Goal: Task Accomplishment & Management: Manage account settings

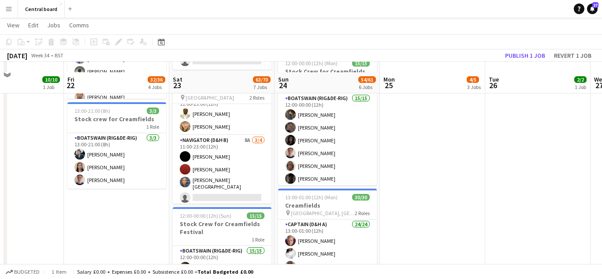
scroll to position [487, 0]
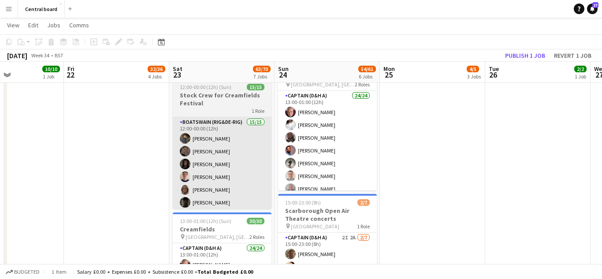
click at [218, 152] on app-card-role "Boatswain (rig&de-rig) 15/15 12:00-00:00 (12h) [PERSON_NAME] [PERSON_NAME] [PER…" at bounding box center [222, 221] width 99 height 209
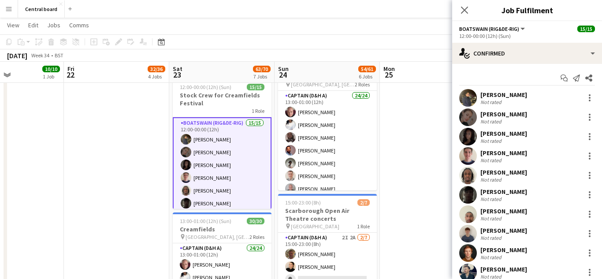
click at [468, 95] on app-user-avatar at bounding box center [468, 98] width 18 height 18
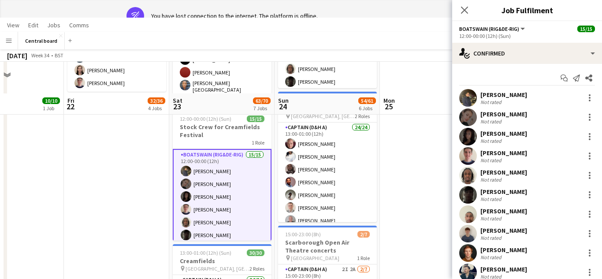
click at [471, 99] on app-user-avatar at bounding box center [468, 98] width 18 height 18
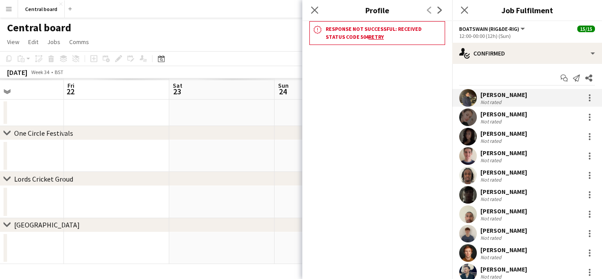
scroll to position [0, 0]
click at [471, 99] on app-user-avatar at bounding box center [468, 98] width 18 height 18
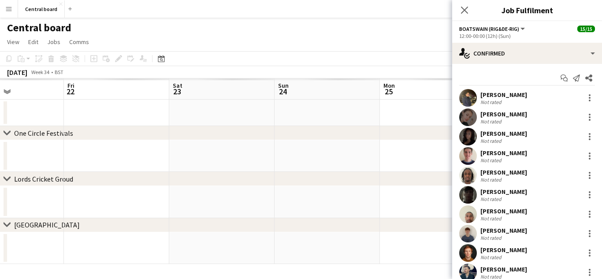
click at [471, 99] on app-user-avatar at bounding box center [468, 98] width 18 height 18
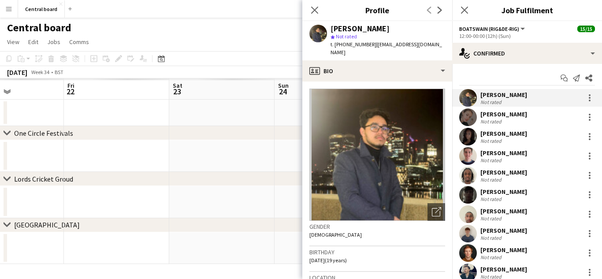
click at [461, 122] on app-user-avatar at bounding box center [468, 117] width 18 height 18
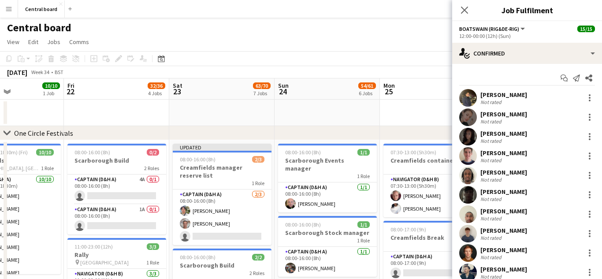
click at [471, 121] on app-user-avatar at bounding box center [468, 117] width 18 height 18
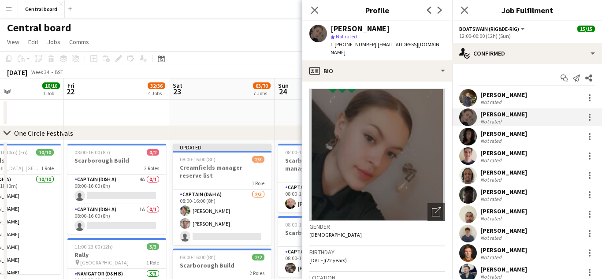
scroll to position [18, 0]
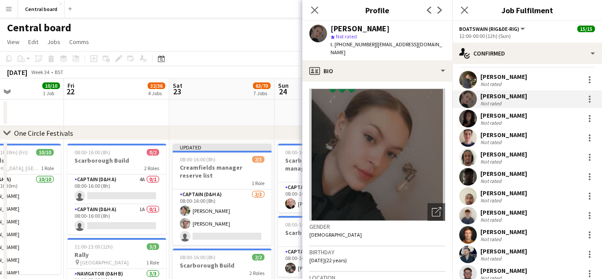
click at [464, 142] on app-user-avatar at bounding box center [468, 138] width 18 height 18
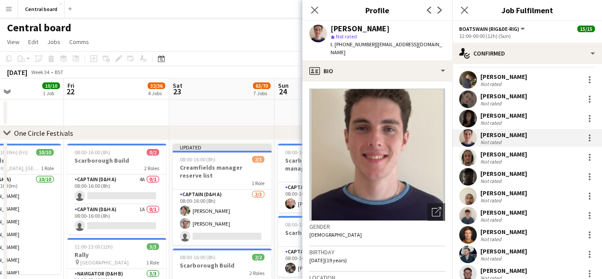
click at [461, 120] on app-user-avatar at bounding box center [468, 119] width 18 height 18
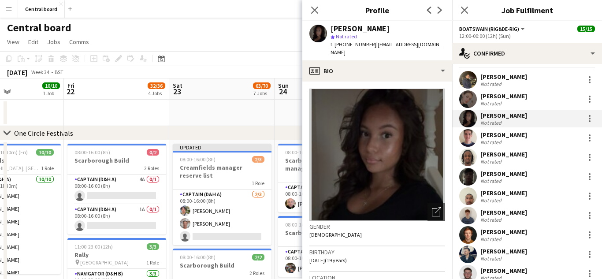
click at [464, 140] on app-user-avatar at bounding box center [468, 138] width 18 height 18
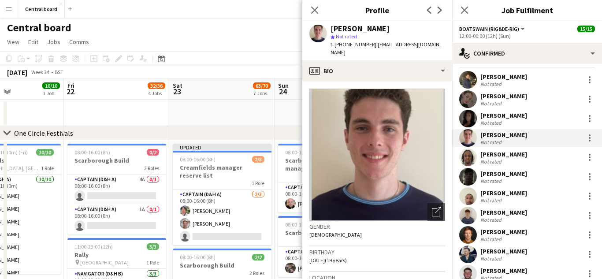
click at [464, 162] on app-user-avatar at bounding box center [468, 157] width 18 height 18
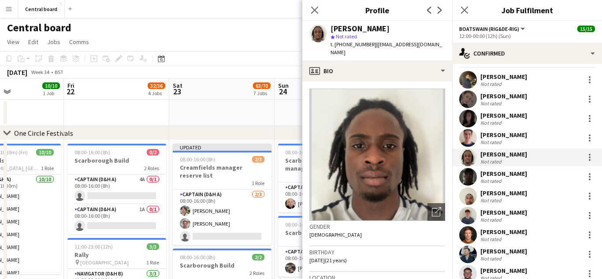
click at [468, 172] on app-user-avatar at bounding box center [468, 177] width 18 height 18
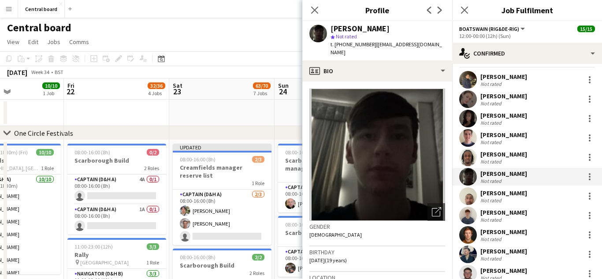
click at [465, 197] on app-user-avatar at bounding box center [468, 196] width 18 height 18
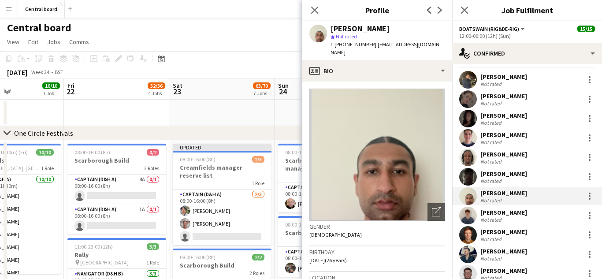
click at [459, 219] on div at bounding box center [468, 216] width 18 height 18
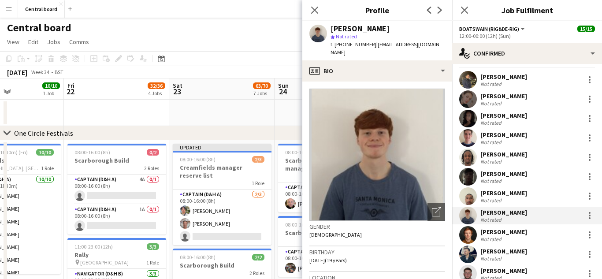
click at [466, 236] on app-user-avatar at bounding box center [468, 235] width 18 height 18
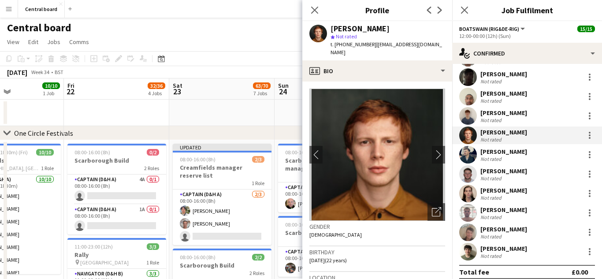
scroll to position [125, 0]
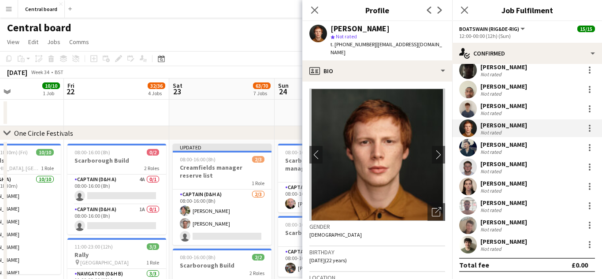
click at [464, 187] on app-user-avatar at bounding box center [468, 187] width 18 height 18
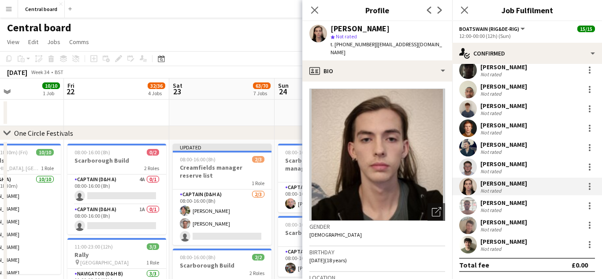
click at [467, 231] on app-user-avatar at bounding box center [468, 225] width 18 height 18
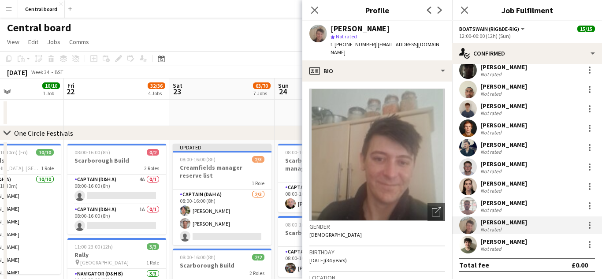
click at [462, 248] on app-user-avatar at bounding box center [468, 245] width 18 height 18
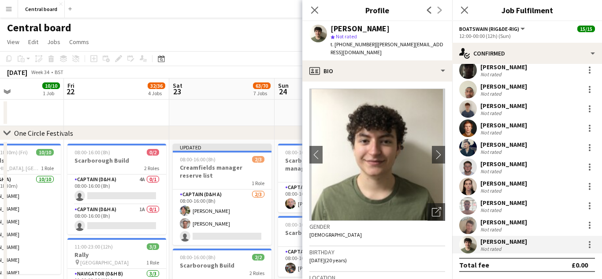
scroll to position [0, 0]
